Goal: Manage account settings

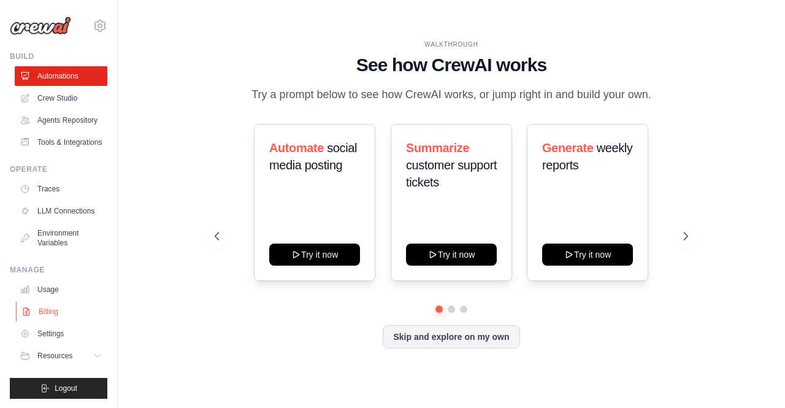
click at [47, 307] on link "Billing" at bounding box center [62, 312] width 93 height 20
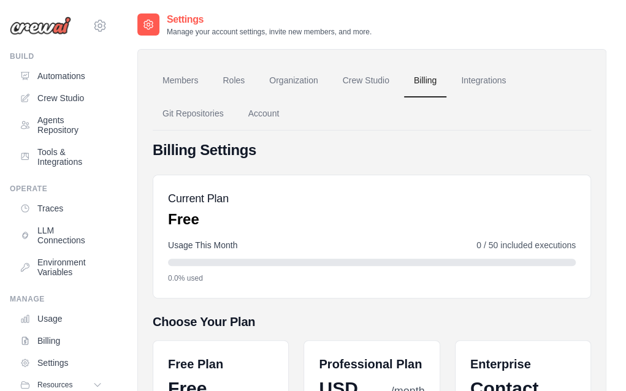
click at [615, 19] on div "Settings Manage your account settings, invite new members, and more. Members Ro…" at bounding box center [372, 354] width 509 height 685
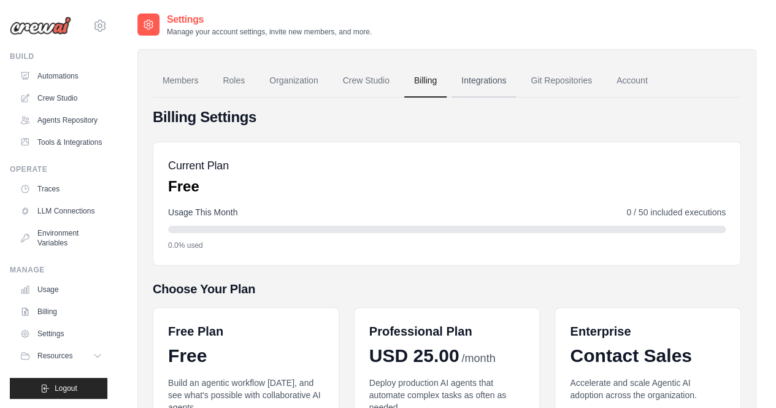
click at [485, 79] on link "Integrations" at bounding box center [483, 80] width 64 height 33
